Goal: Transaction & Acquisition: Purchase product/service

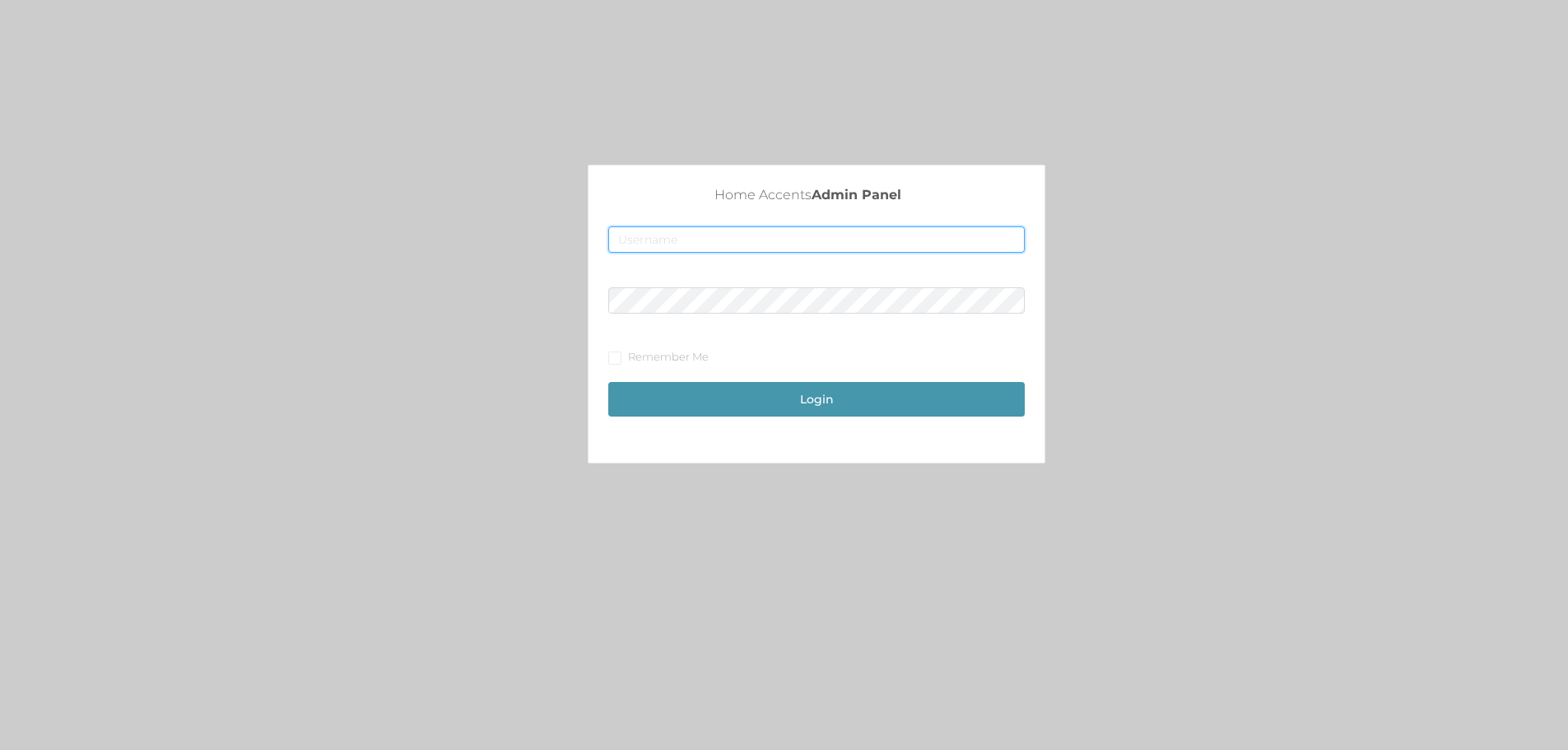
type input "[EMAIL_ADDRESS][DOMAIN_NAME]"
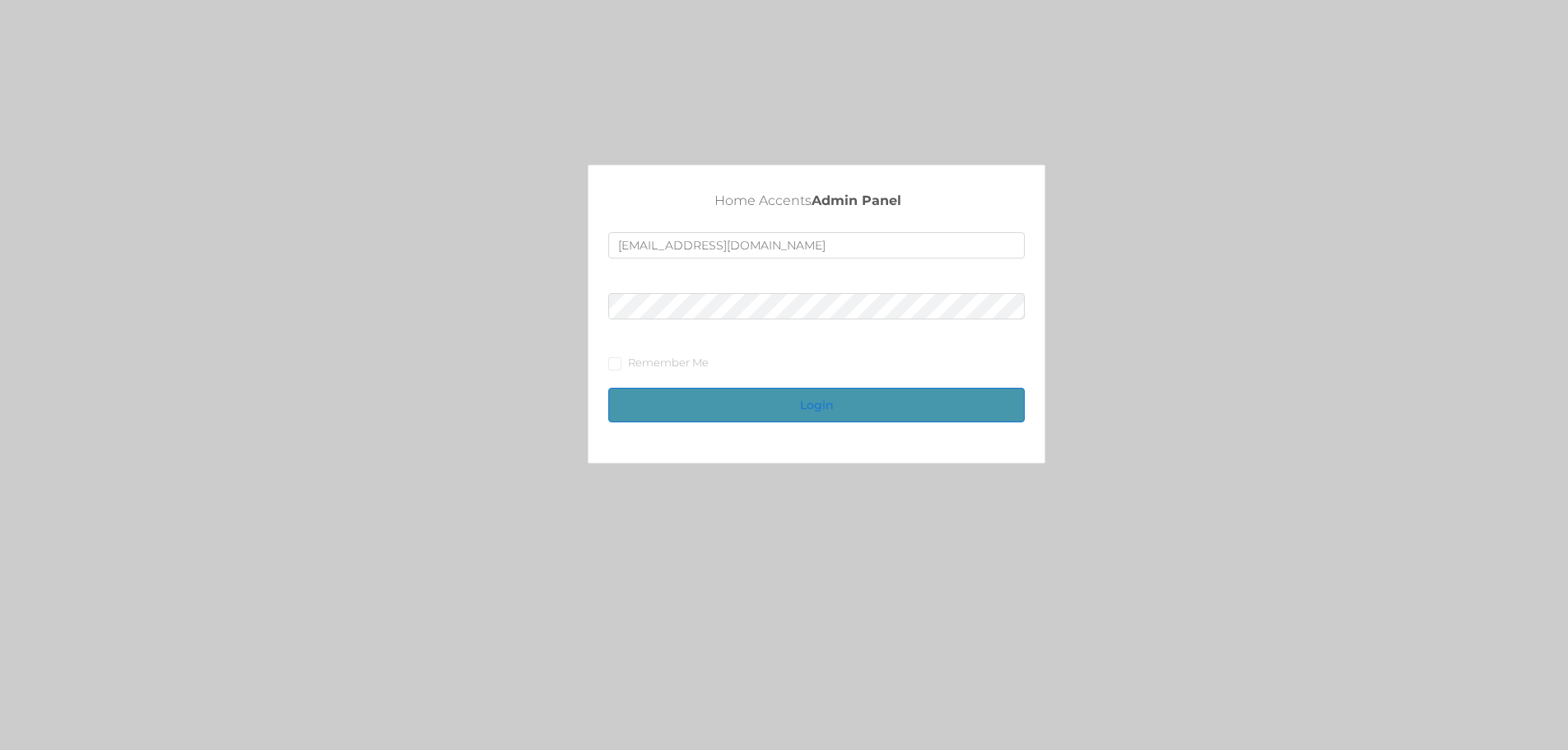
click at [857, 408] on button "Login" at bounding box center [817, 405] width 417 height 35
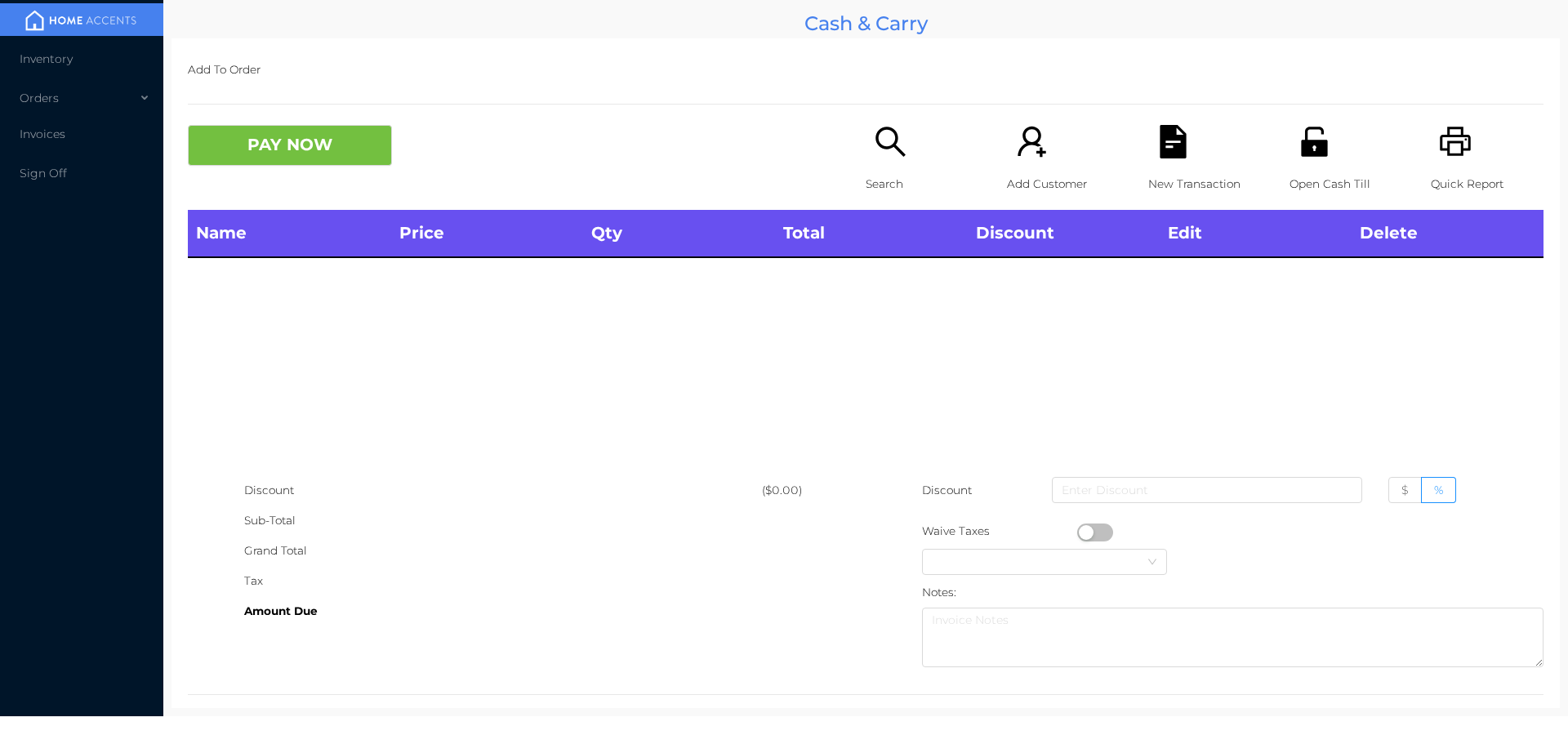
click at [1313, 148] on icon "icon: unlock" at bounding box center [1314, 141] width 26 height 29
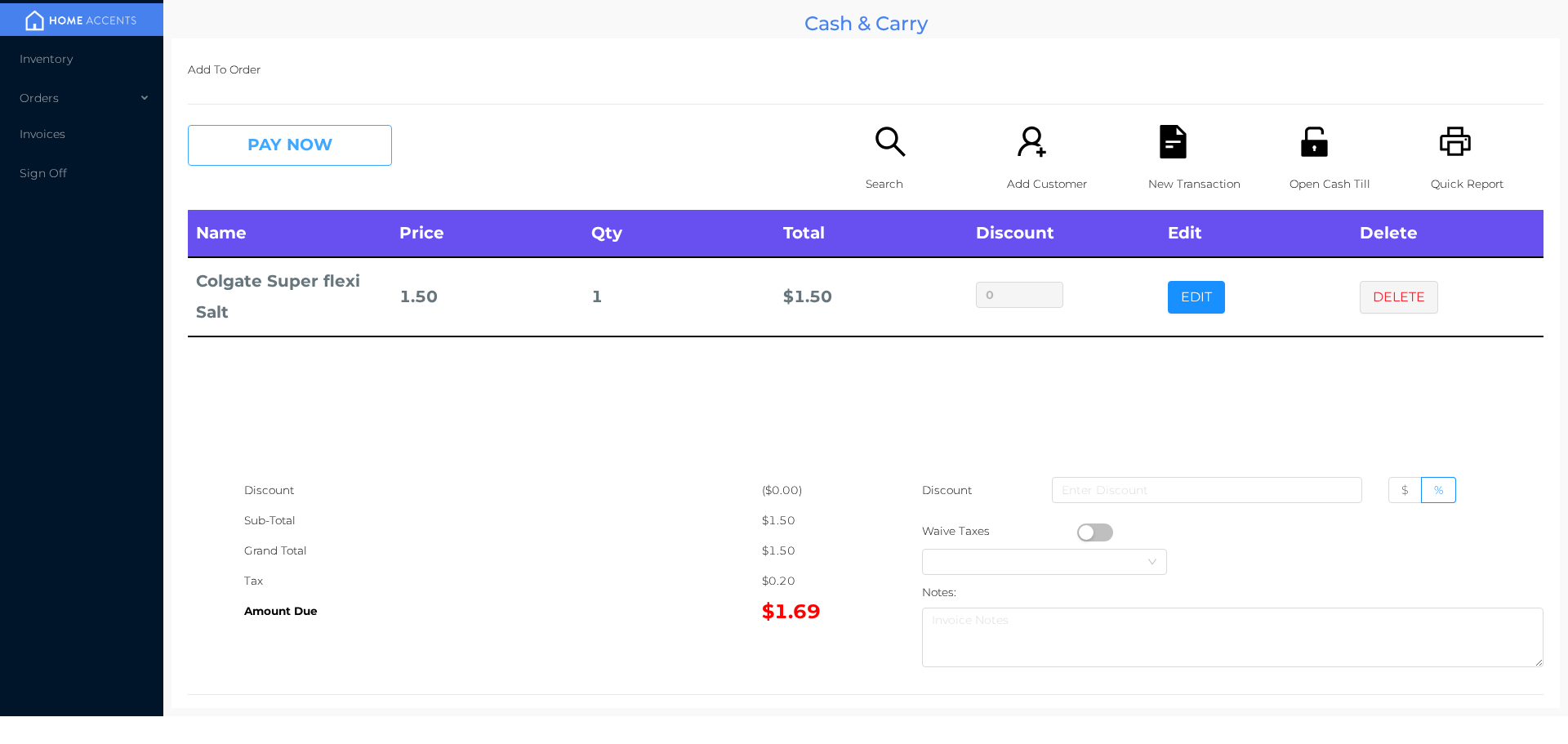
click at [353, 129] on button "PAY NOW" at bounding box center [290, 145] width 204 height 41
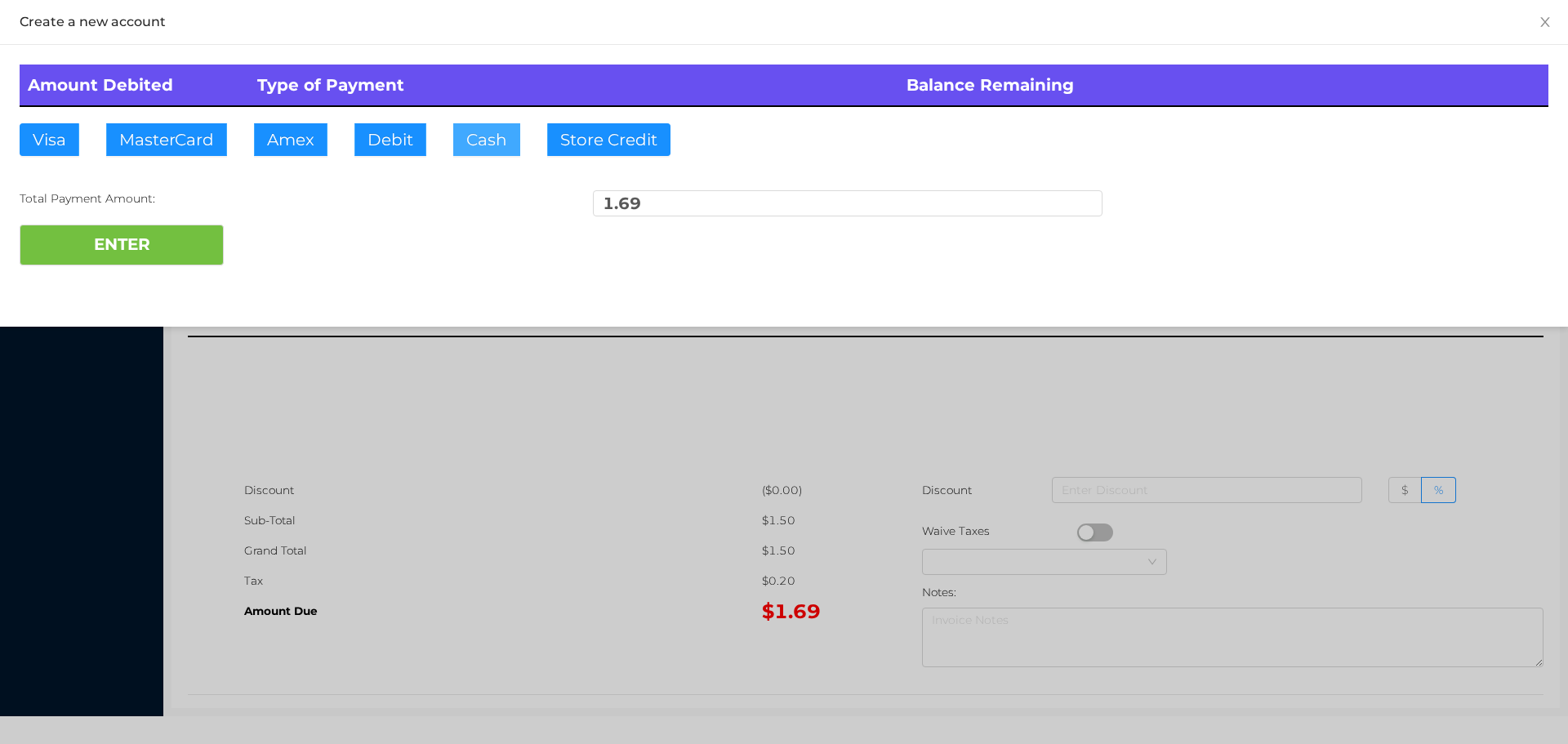
click at [498, 133] on button "Cash" at bounding box center [486, 140] width 67 height 33
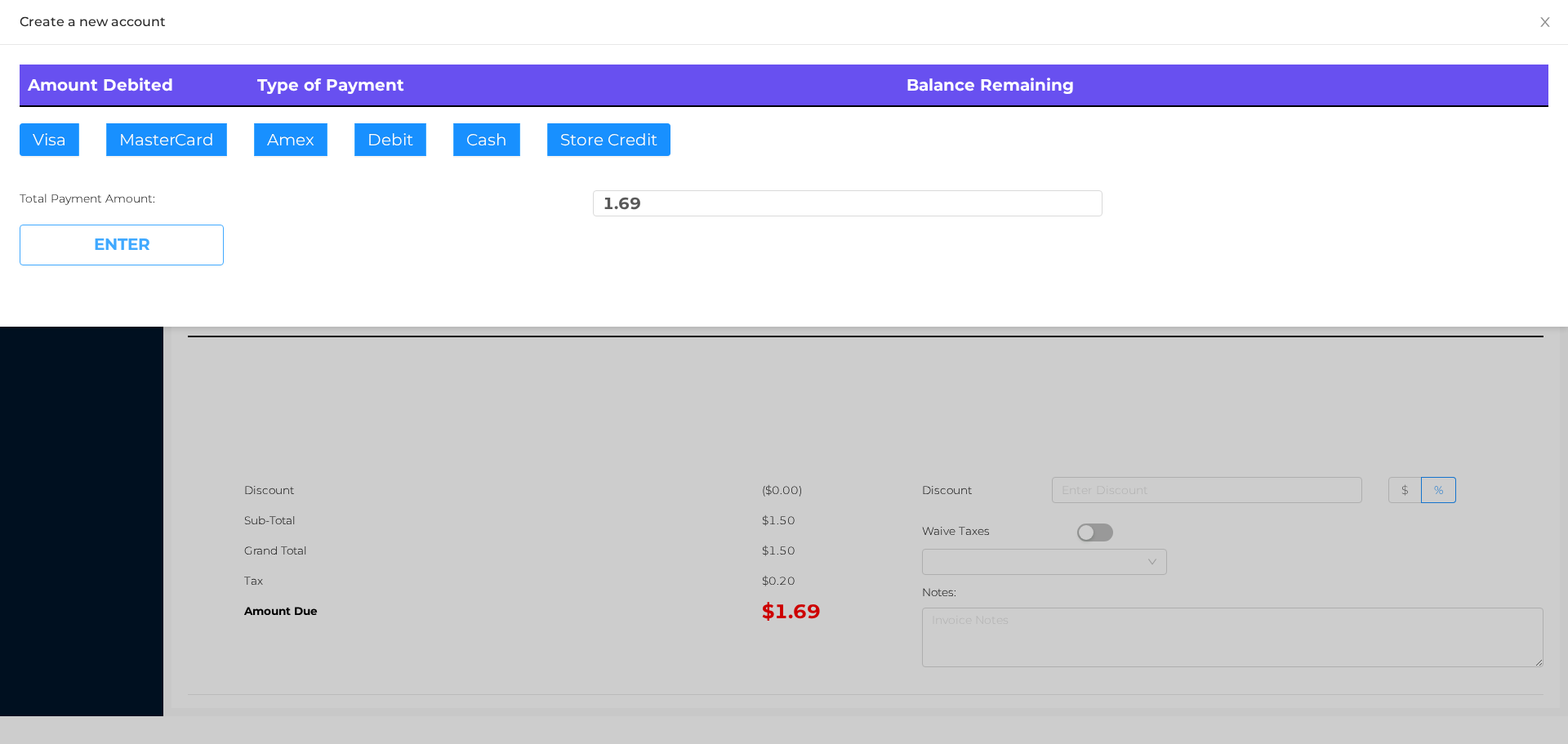
click at [151, 237] on button "ENTER" at bounding box center [122, 245] width 204 height 41
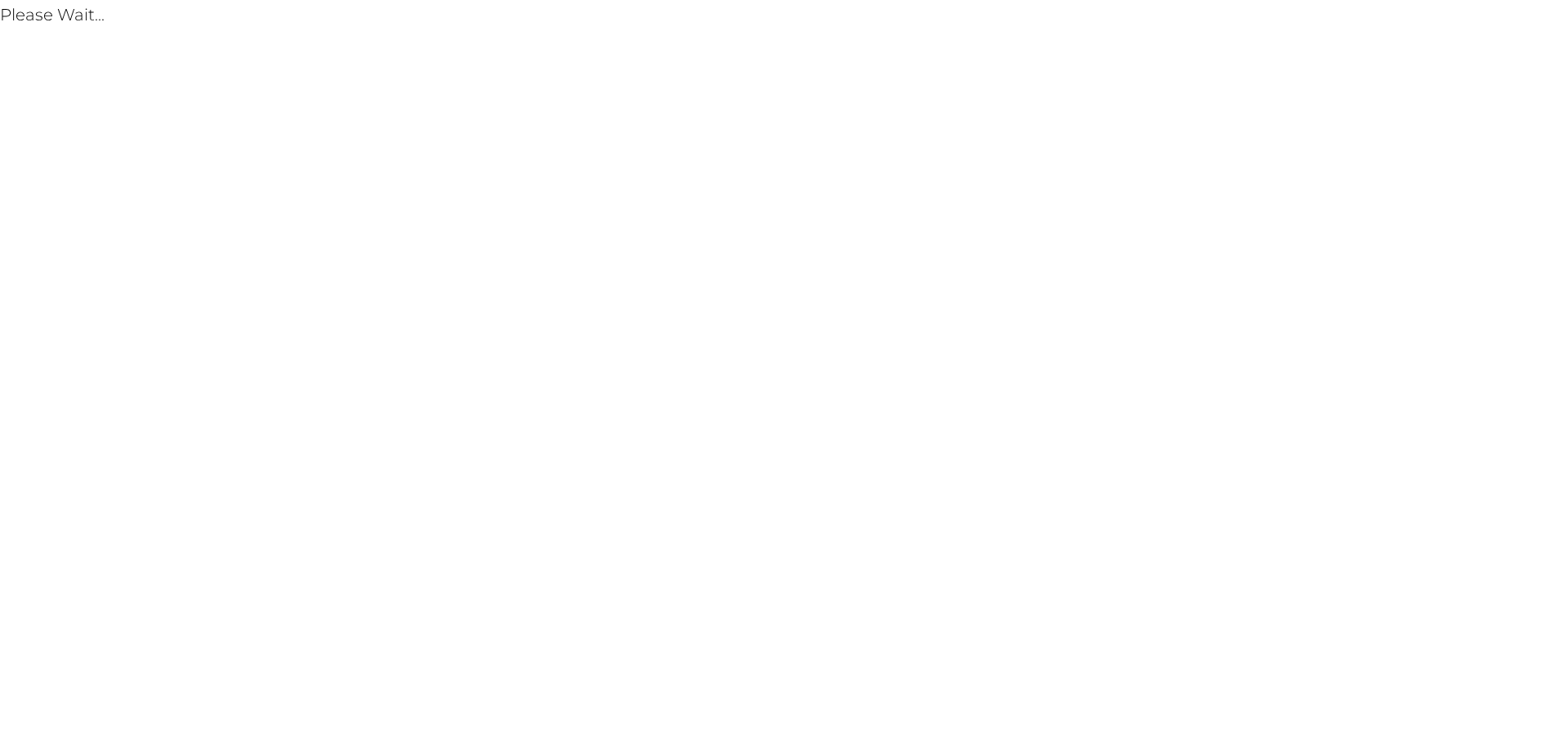
click at [1093, 421] on body "Please Wait..." at bounding box center [784, 372] width 1568 height 744
